Goal: Transaction & Acquisition: Purchase product/service

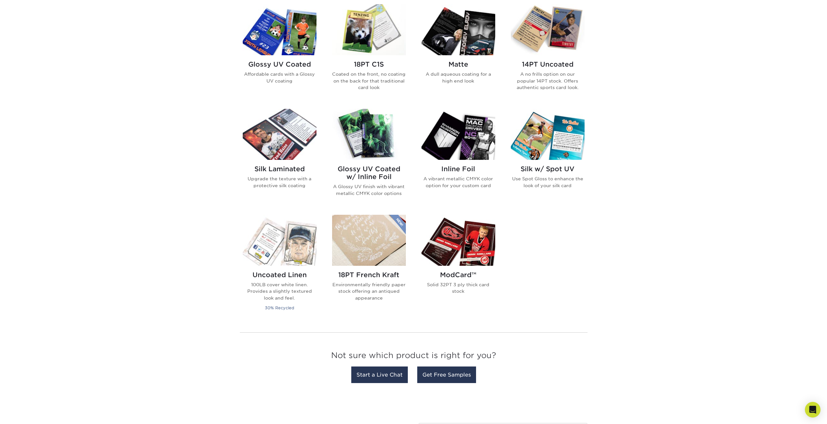
scroll to position [325, 0]
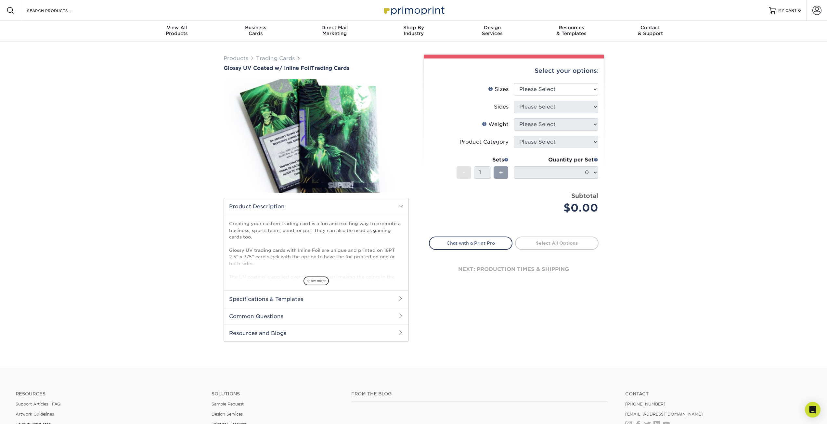
click at [316, 300] on h2 "Specifications & Templates" at bounding box center [316, 298] width 185 height 17
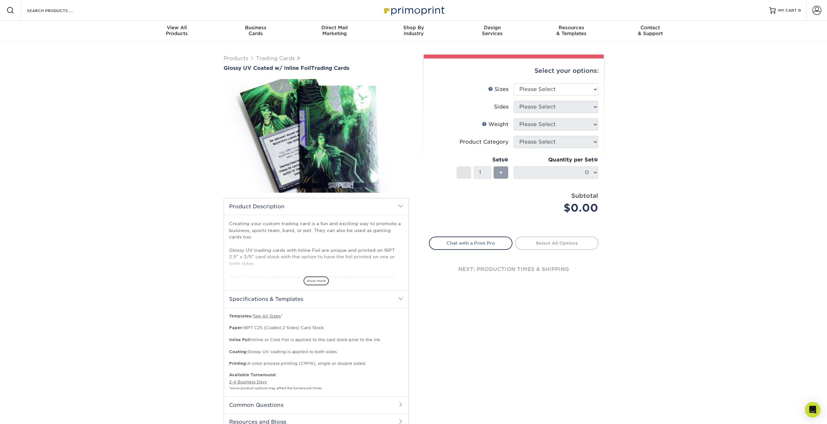
click at [327, 200] on h2 "Product Description" at bounding box center [316, 206] width 185 height 17
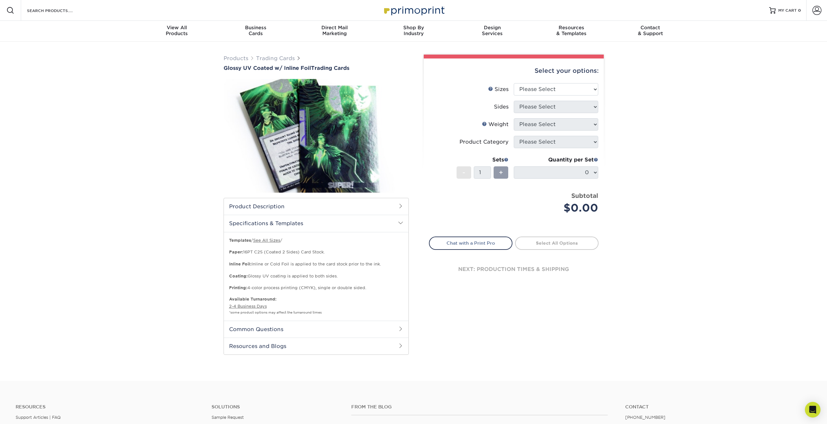
click at [350, 223] on h2 "Specifications & Templates" at bounding box center [316, 223] width 185 height 17
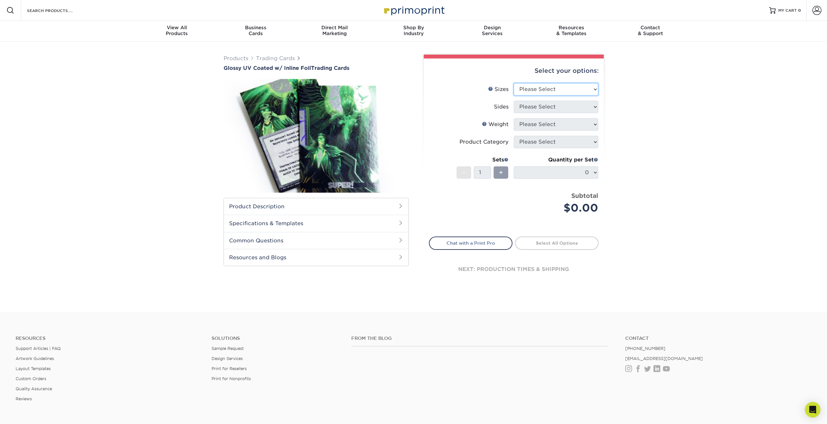
click at [573, 85] on select "Please Select 2.5" x 3.5"" at bounding box center [556, 89] width 84 height 12
select select "2.50x3.50"
click at [514, 83] on select "Please Select 2.5" x 3.5"" at bounding box center [556, 89] width 84 height 12
click at [547, 102] on select "Please Select Print Both Sides - Foil Back Only Print Both Sides - Foil Both Si…" at bounding box center [556, 107] width 84 height 12
select select "a75ac2f1-9911-48d6-841d-245b5ac08f27"
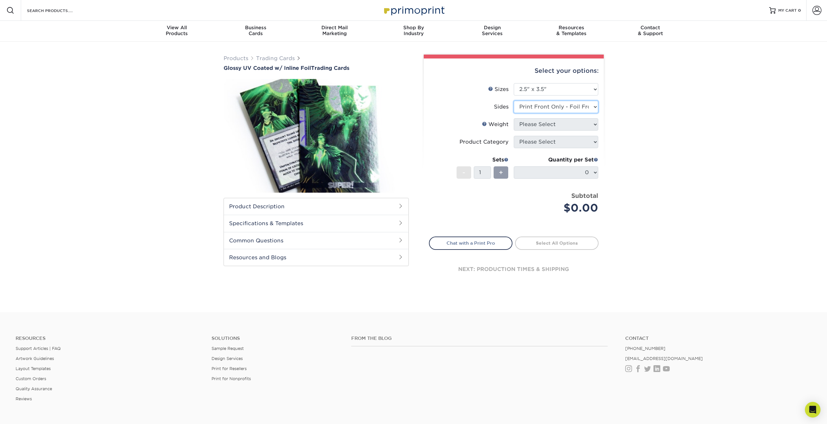
click at [514, 101] on select "Please Select Print Both Sides - Foil Back Only Print Both Sides - Foil Both Si…" at bounding box center [556, 107] width 84 height 12
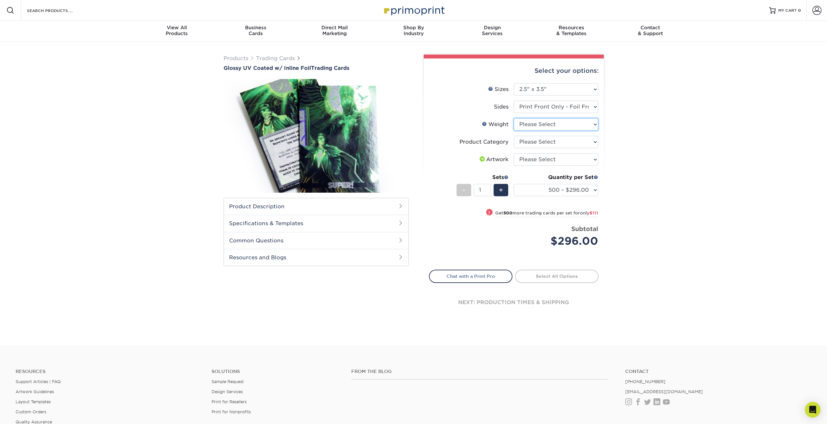
click at [531, 123] on select "Please Select 16PT" at bounding box center [556, 124] width 84 height 12
select select "16PT"
click at [514, 118] on select "Please Select 16PT" at bounding box center [556, 124] width 84 height 12
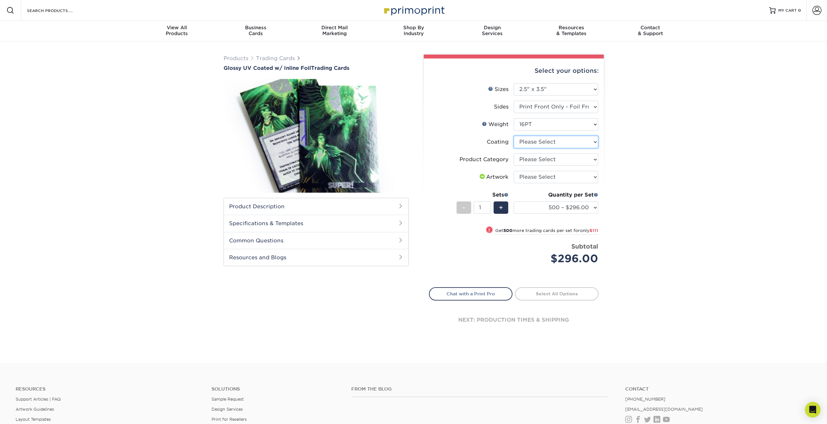
click at [539, 142] on select at bounding box center [556, 142] width 84 height 12
select select "ae367451-b2b8-45df-a344-0f05b6a12993"
click at [514, 136] on select at bounding box center [556, 142] width 84 height 12
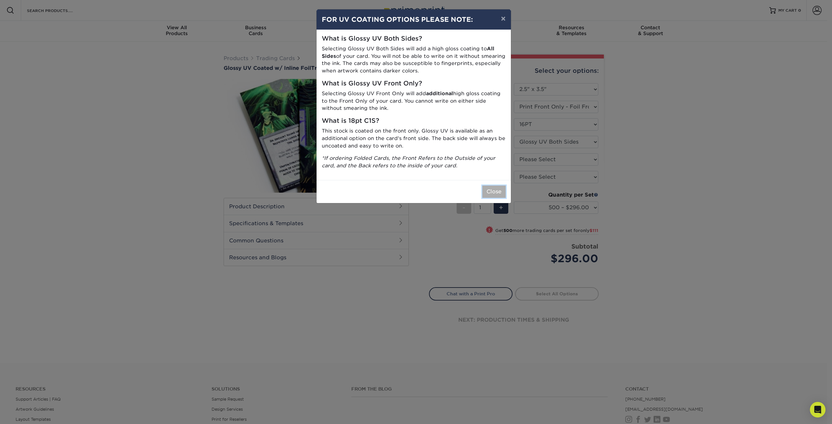
click at [494, 193] on button "Close" at bounding box center [493, 192] width 23 height 12
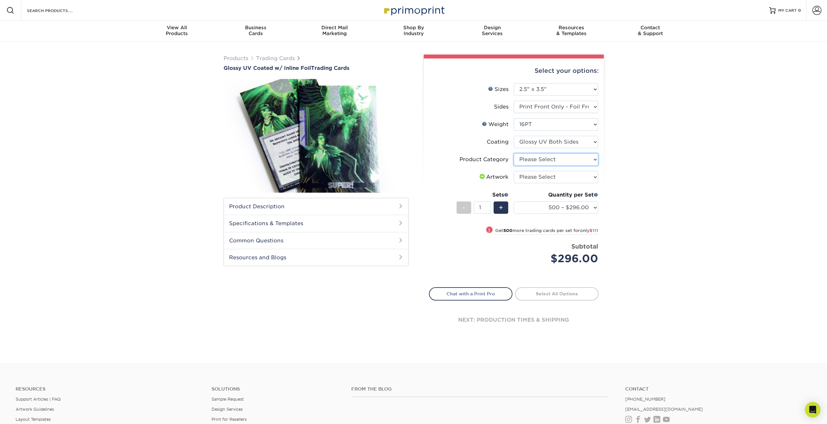
click at [536, 158] on select "Please Select Trading Cards" at bounding box center [556, 159] width 84 height 12
select select "c2f9bce9-36c2-409d-b101-c29d9d031e18"
click at [514, 153] on select "Please Select Trading Cards" at bounding box center [556, 159] width 84 height 12
click at [533, 178] on select "Please Select I will upload files I need a design - $100" at bounding box center [556, 177] width 84 height 12
select select "upload"
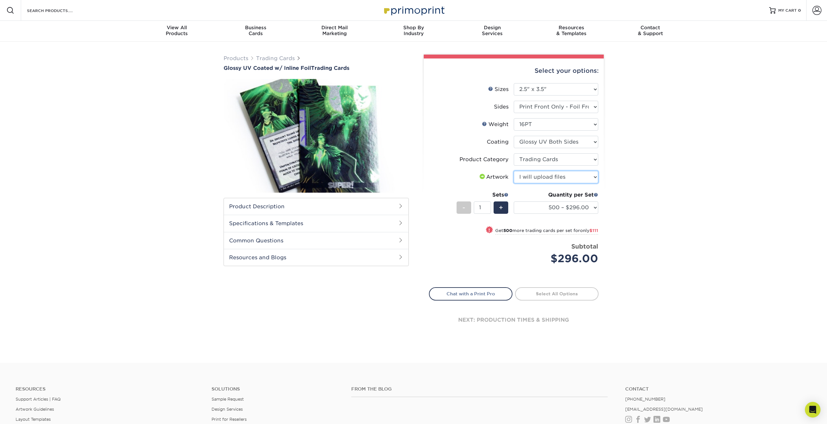
click at [514, 171] on select "Please Select I will upload files I need a design - $100" at bounding box center [556, 177] width 84 height 12
click at [526, 202] on select "500 – $296.00 1000 – $407.00 2500 – $675.00 5000 – $974.00" at bounding box center [556, 207] width 84 height 12
click at [514, 201] on select "500 – $296.00 1000 – $407.00 2500 – $675.00 5000 – $974.00" at bounding box center [556, 207] width 84 height 12
click at [366, 216] on h2 "Specifications & Templates" at bounding box center [316, 223] width 185 height 17
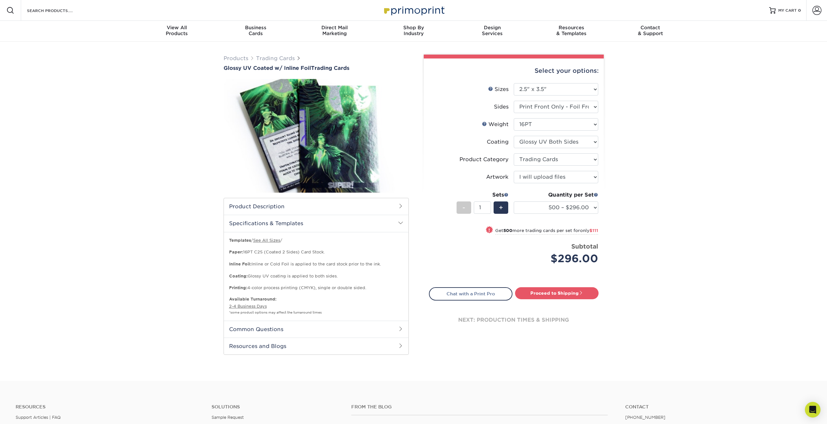
click at [367, 217] on h2 "Specifications & Templates" at bounding box center [316, 223] width 185 height 17
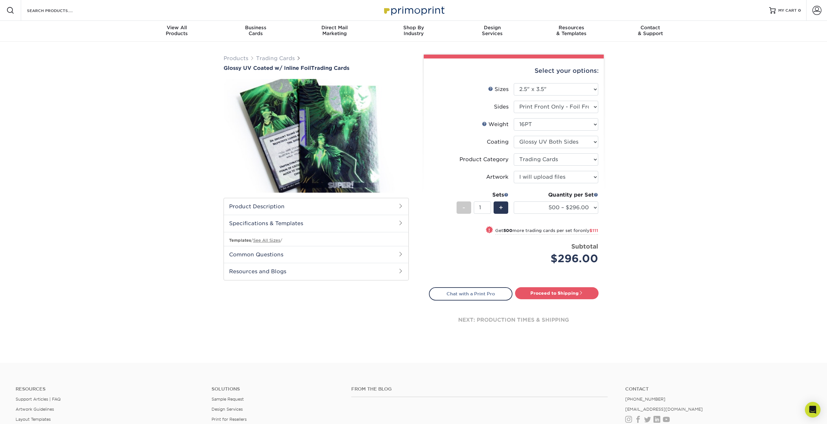
click at [367, 207] on h2 "Product Description" at bounding box center [316, 206] width 185 height 17
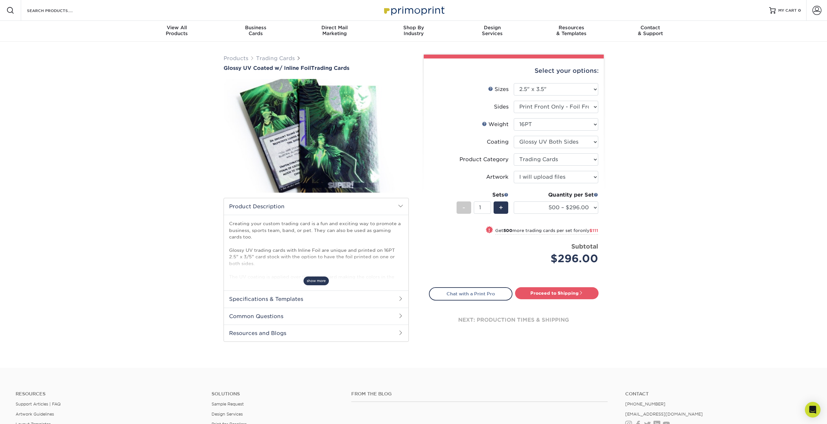
drag, startPoint x: 318, startPoint y: 287, endPoint x: 319, endPoint y: 283, distance: 3.7
click at [318, 287] on div "Creating your custom trading card is a fun and exciting way to promote a busine…" at bounding box center [316, 253] width 185 height 76
click at [320, 279] on span "show more" at bounding box center [315, 281] width 25 height 9
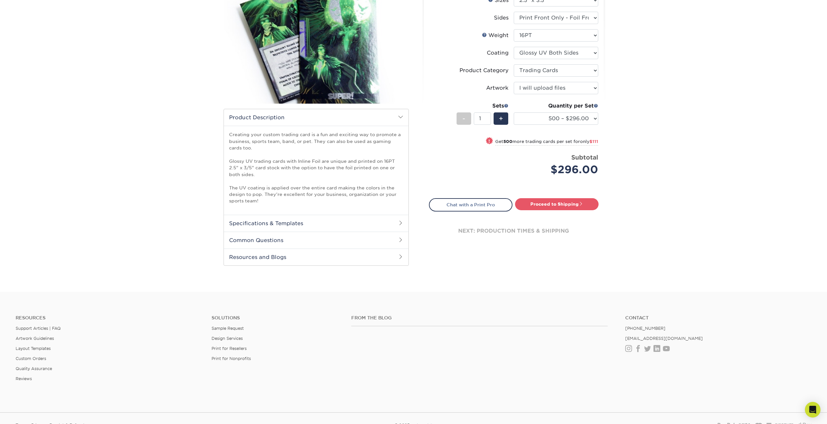
scroll to position [82, 0]
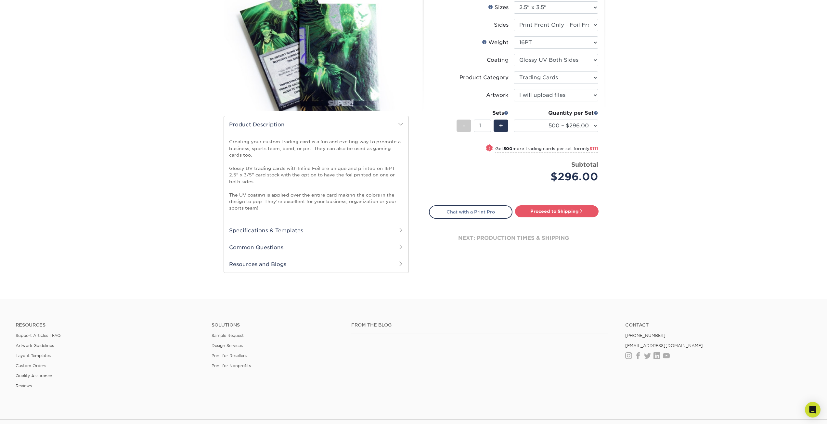
click at [488, 148] on span "!" at bounding box center [489, 148] width 2 height 7
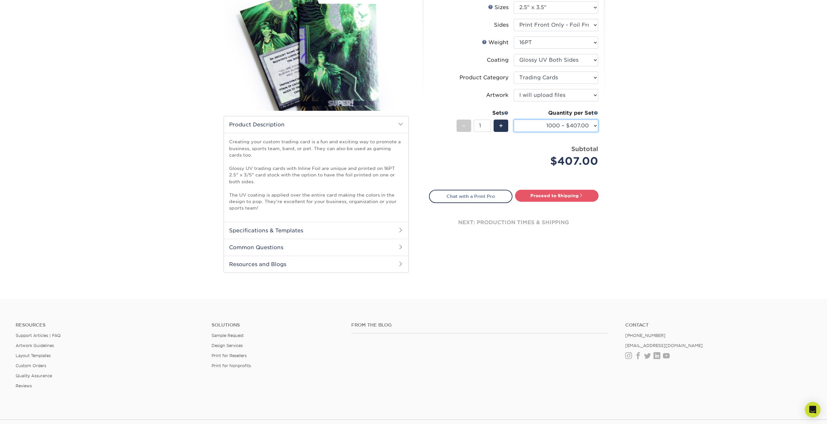
click at [579, 126] on select "500 – $296.00 1000 – $407.00 2500 – $675.00 5000 – $974.00" at bounding box center [556, 126] width 84 height 12
click at [514, 120] on select "500 – $296.00 1000 – $407.00 2500 – $675.00 5000 – $974.00" at bounding box center [556, 126] width 84 height 12
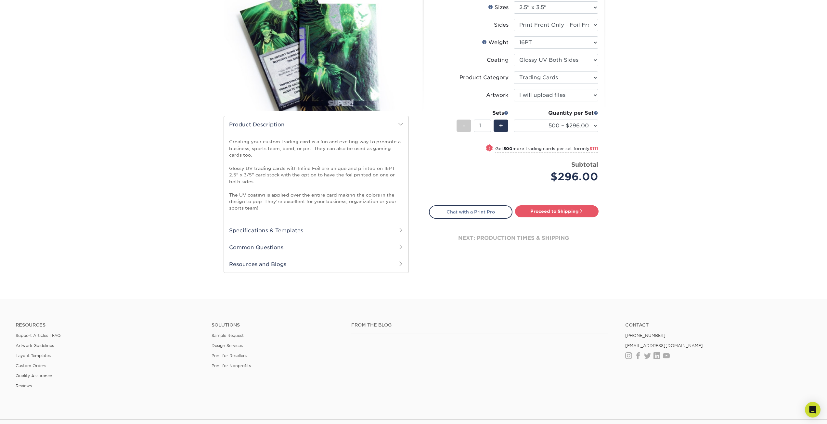
click at [557, 150] on small "Get 500 more trading cards per set for only $111" at bounding box center [546, 149] width 103 height 6
select select "1000 – $407.00"
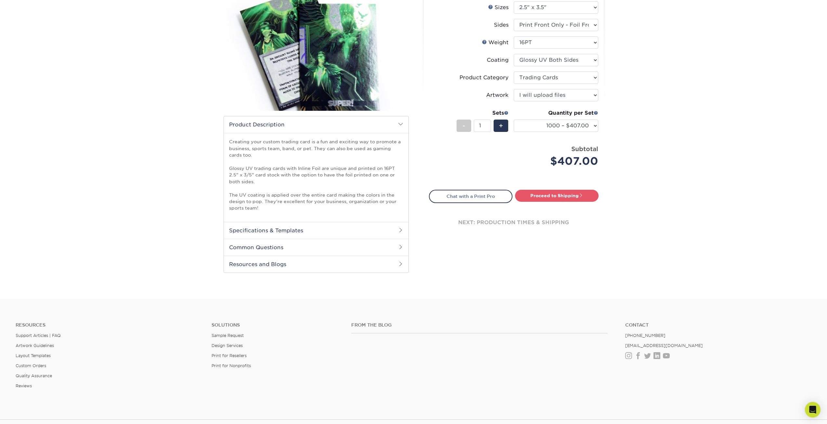
click at [548, 117] on div "Quantity per Set 500 – $296.00 1000 – $407.00 2500 – $675.00 5000 – $974.00 (Pr…" at bounding box center [556, 124] width 84 height 30
click at [548, 123] on select "500 – $296.00 1000 – $407.00 2500 – $675.00 5000 – $974.00" at bounding box center [556, 126] width 84 height 12
click at [514, 120] on select "500 – $296.00 1000 – $407.00 2500 – $675.00 5000 – $974.00" at bounding box center [556, 126] width 84 height 12
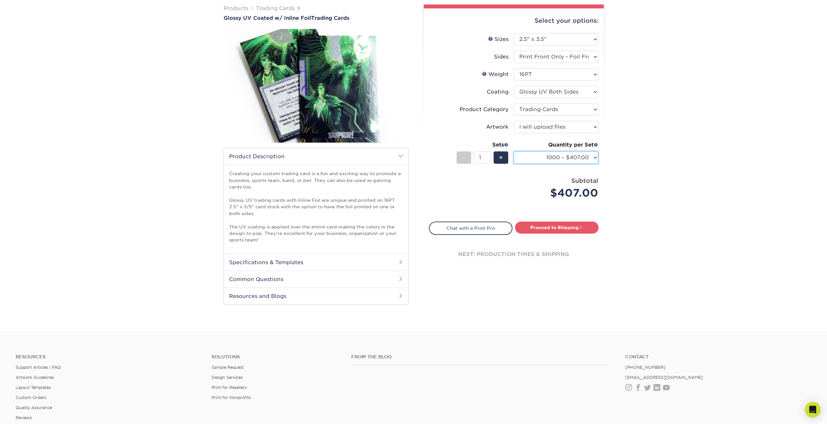
scroll to position [49, 0]
click at [428, 98] on div "Select your options: Sizes Help Sizes Please Select 2.5" x 3.5" Sides Please Se…" at bounding box center [514, 144] width 180 height 271
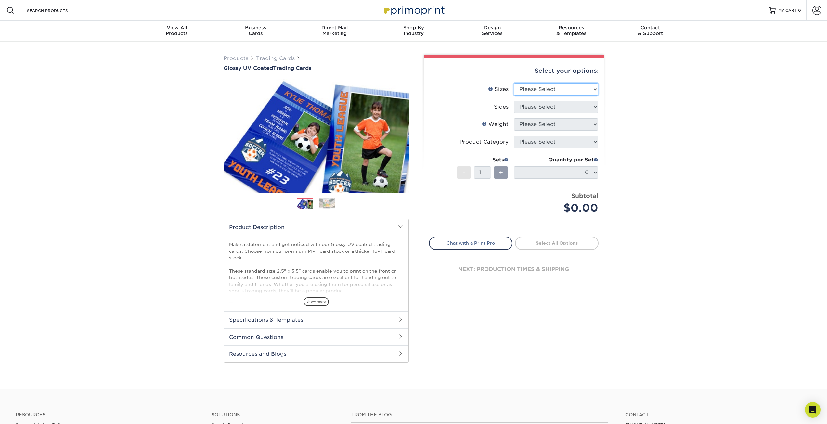
click at [528, 94] on select "Please Select 2.5" x 3.5"" at bounding box center [556, 89] width 84 height 12
drag, startPoint x: 529, startPoint y: 92, endPoint x: 521, endPoint y: 90, distance: 8.7
click at [529, 92] on select "Please Select 2.5" x 3.5"" at bounding box center [556, 89] width 84 height 12
